Goal: Find specific page/section: Find specific page/section

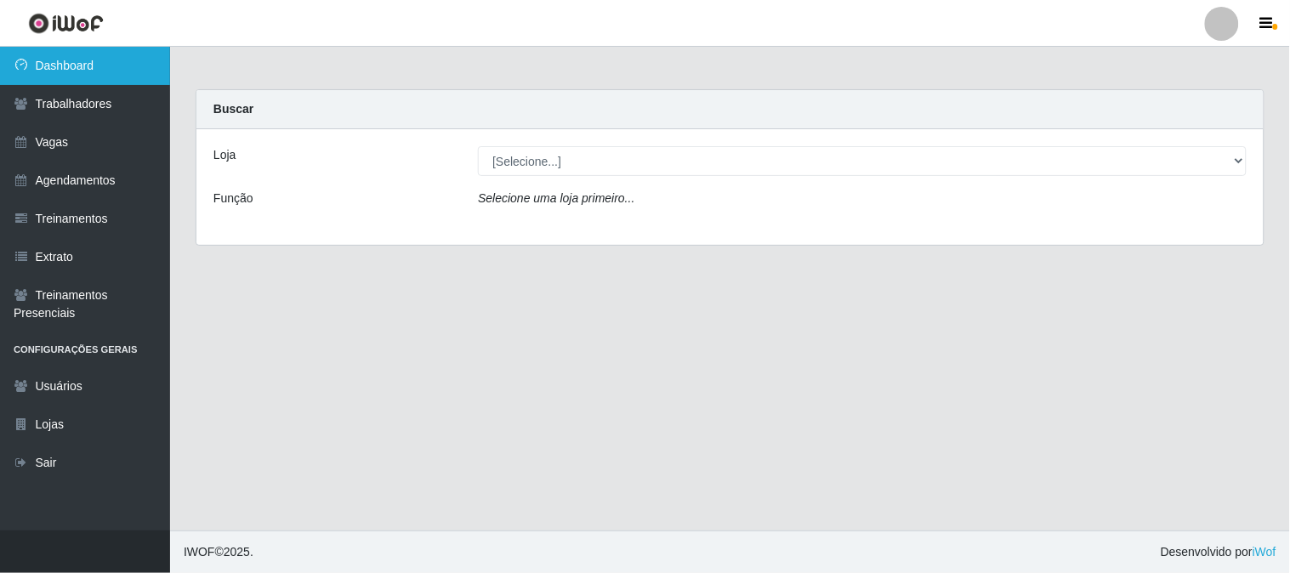
click at [139, 64] on link "Dashboard" at bounding box center [85, 66] width 170 height 38
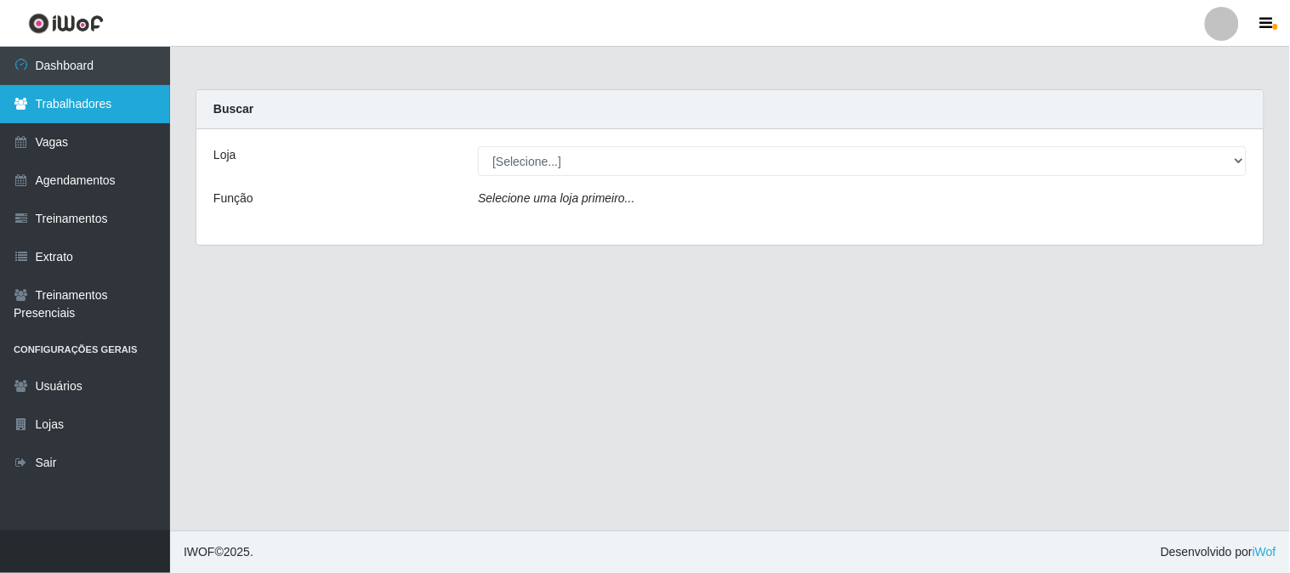
click at [106, 99] on link "Trabalhadores" at bounding box center [85, 104] width 170 height 38
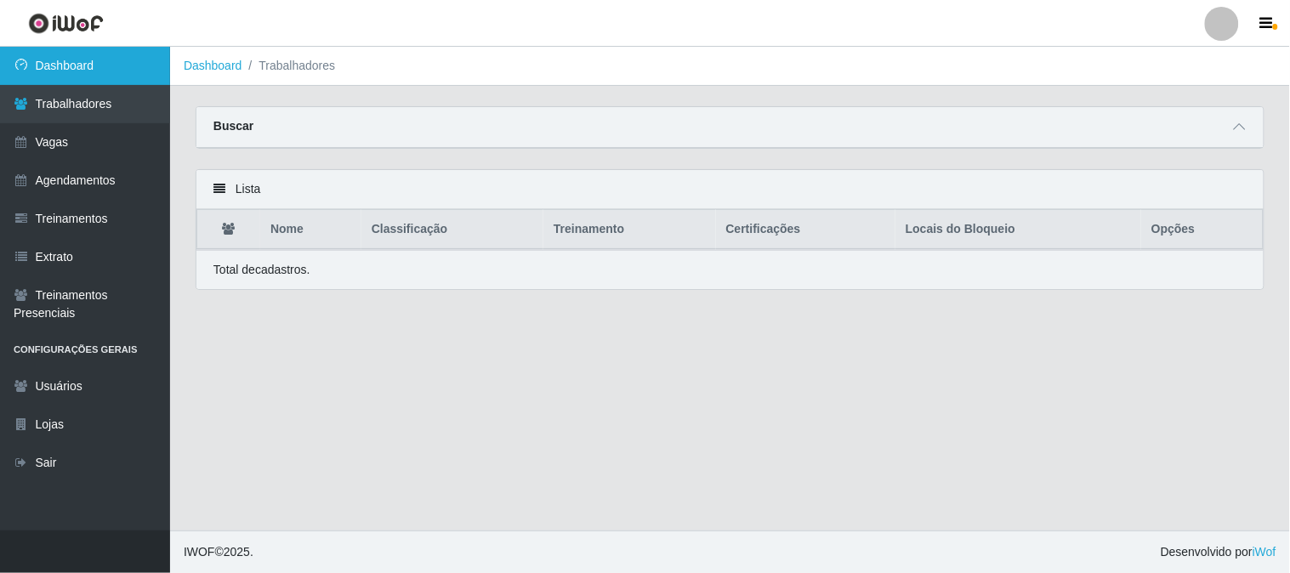
click at [113, 62] on link "Dashboard" at bounding box center [85, 66] width 170 height 38
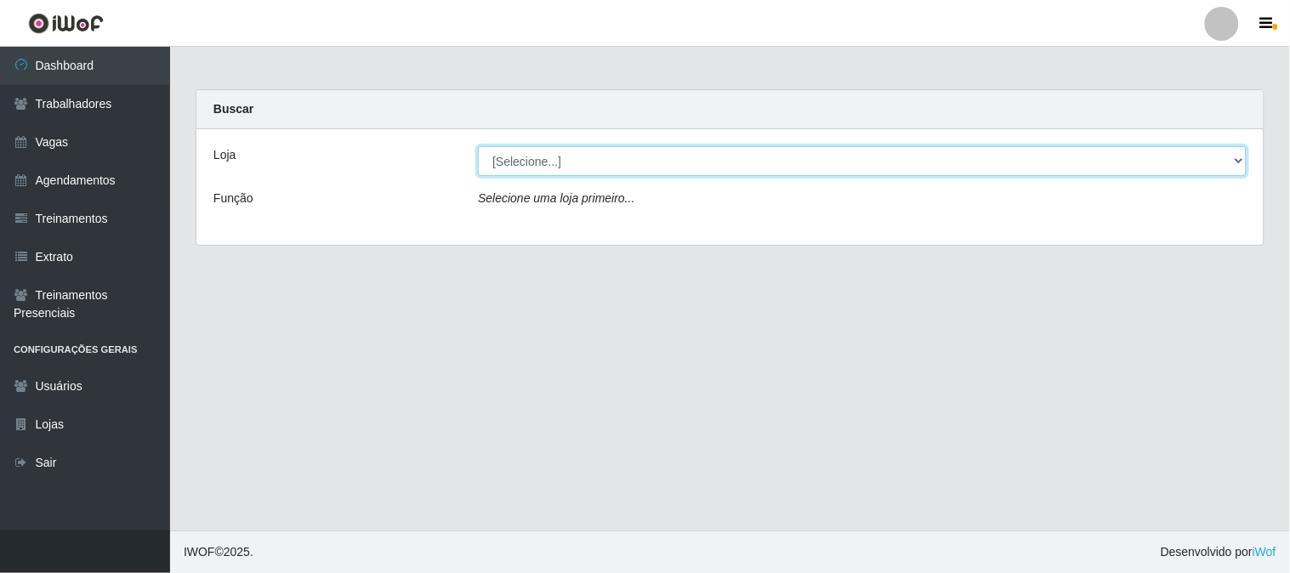
click at [530, 162] on select "[Selecione...] Sapore D'italia" at bounding box center [862, 161] width 769 height 30
select select "266"
click at [478, 146] on select "[Selecione...] Sapore D'italia" at bounding box center [862, 161] width 769 height 30
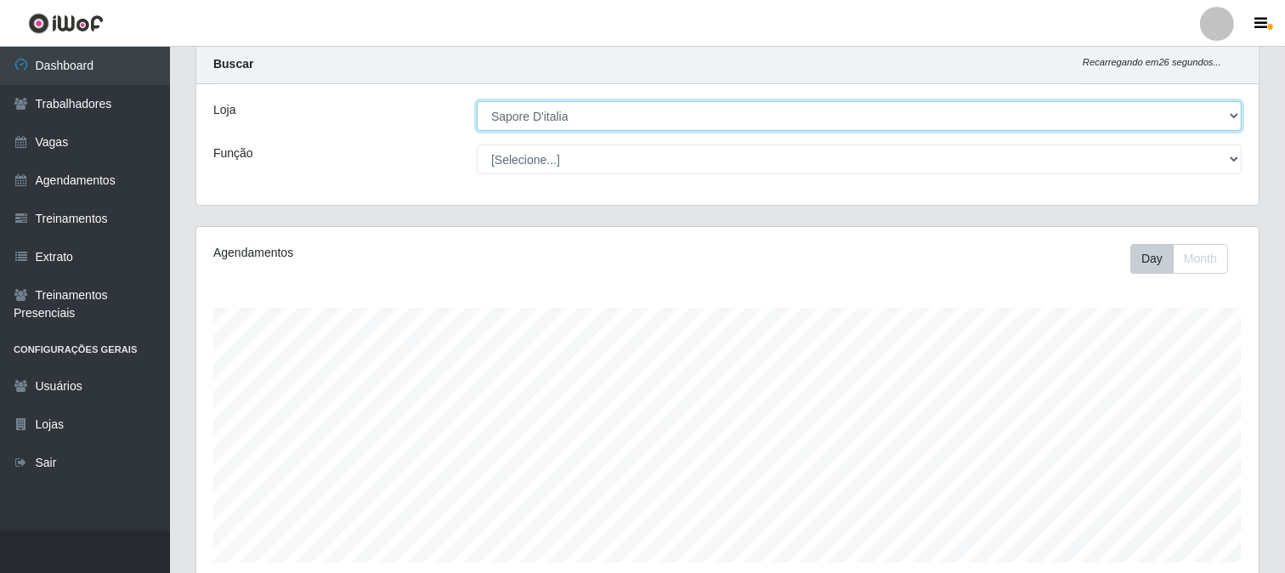
scroll to position [328, 0]
